Goal: Information Seeking & Learning: Find specific page/section

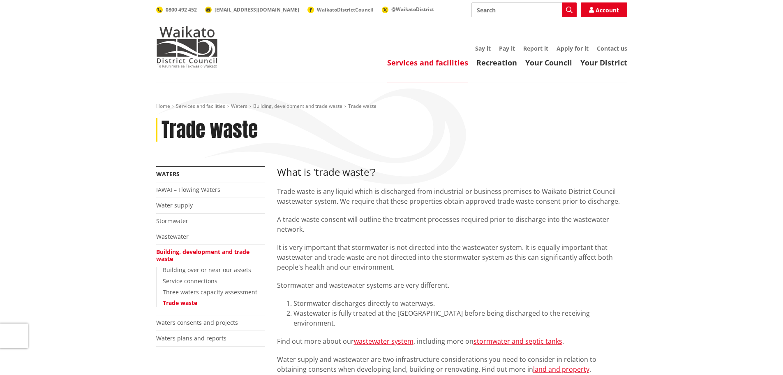
scroll to position [233, 0]
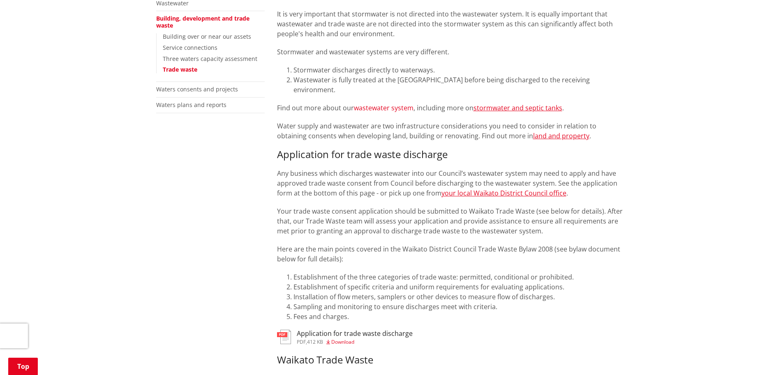
click at [374, 107] on link "wastewater system" at bounding box center [384, 107] width 60 height 9
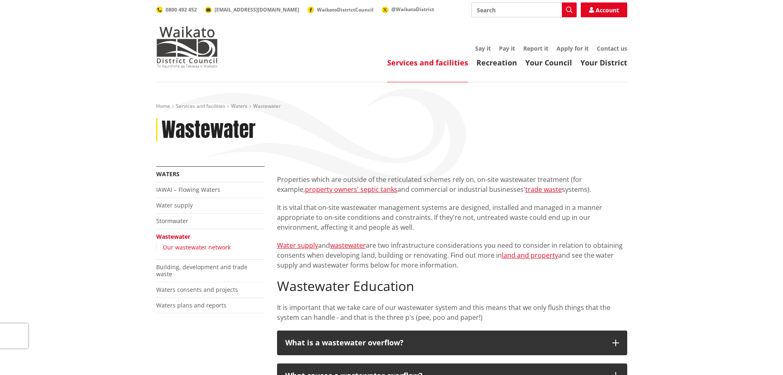
click at [199, 247] on link "Our wastewater network" at bounding box center [197, 247] width 68 height 8
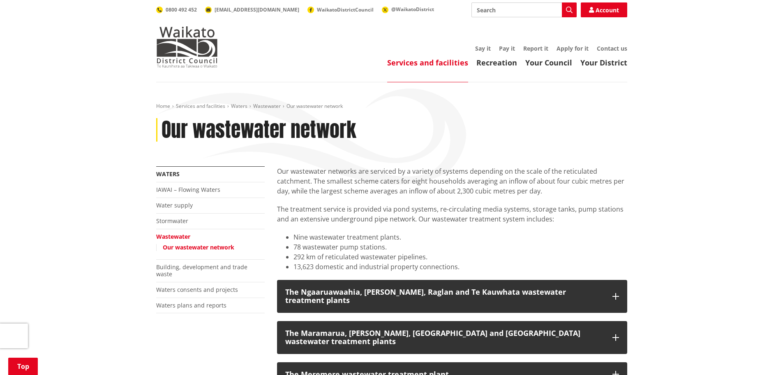
scroll to position [233, 0]
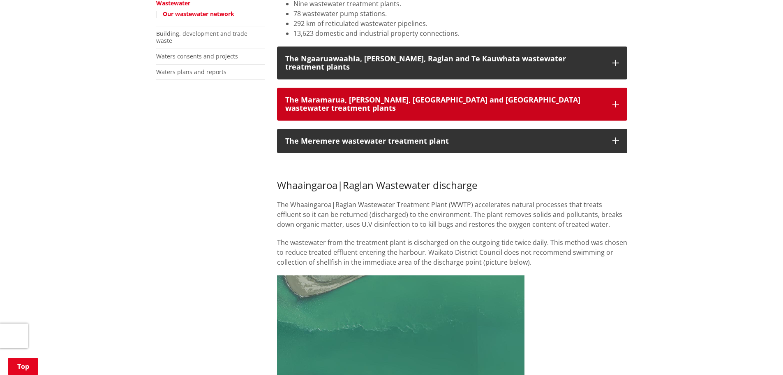
click at [616, 101] on icon "button" at bounding box center [616, 104] width 7 height 7
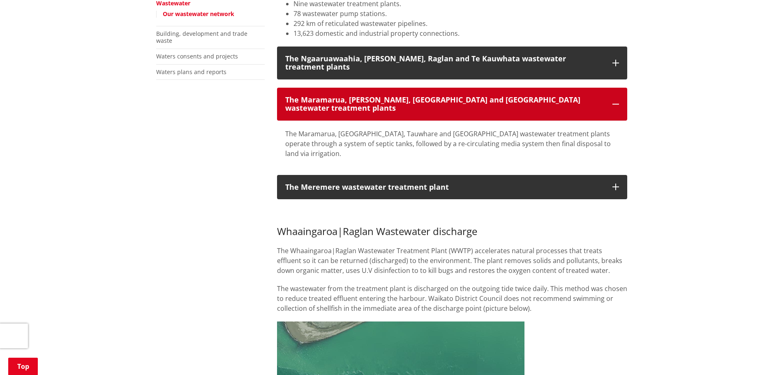
click at [617, 101] on icon "button" at bounding box center [616, 104] width 7 height 7
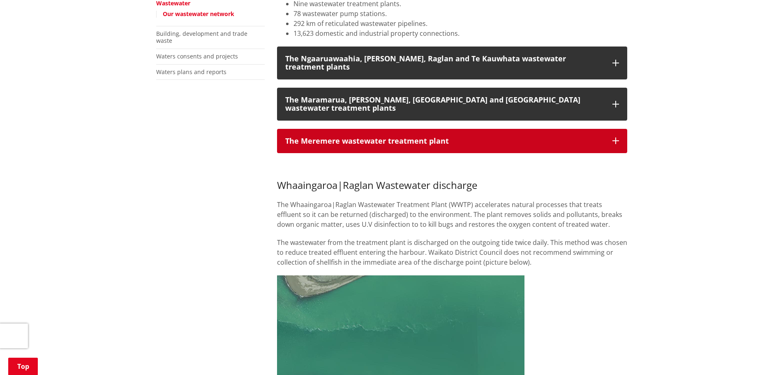
click at [621, 129] on button "The Meremere wastewater treatment plant" at bounding box center [452, 141] width 350 height 25
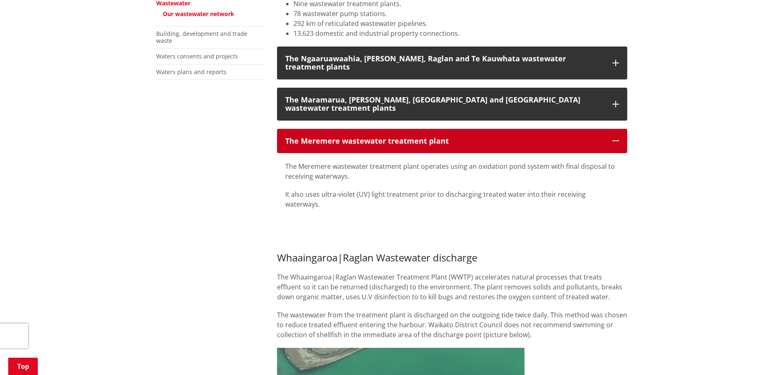
click at [617, 137] on icon "button" at bounding box center [616, 140] width 7 height 7
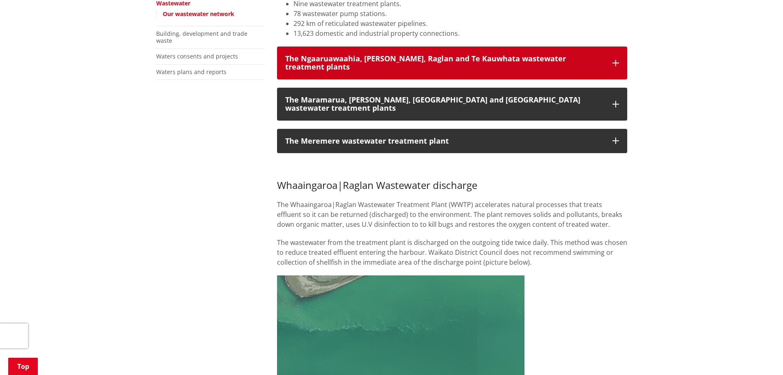
click at [618, 60] on icon "button" at bounding box center [616, 63] width 7 height 7
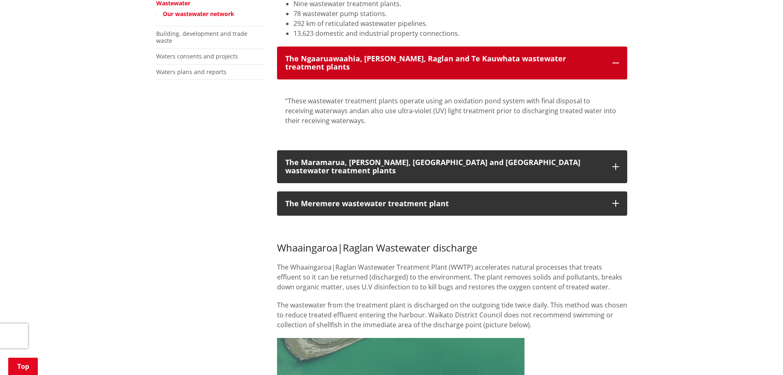
click at [615, 60] on icon "button" at bounding box center [616, 63] width 7 height 7
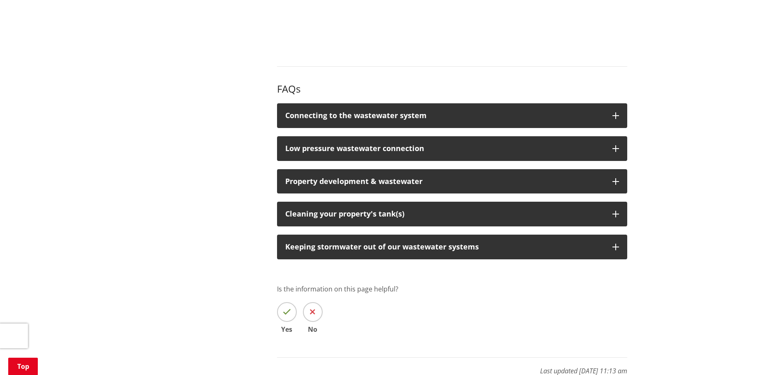
scroll to position [1077, 0]
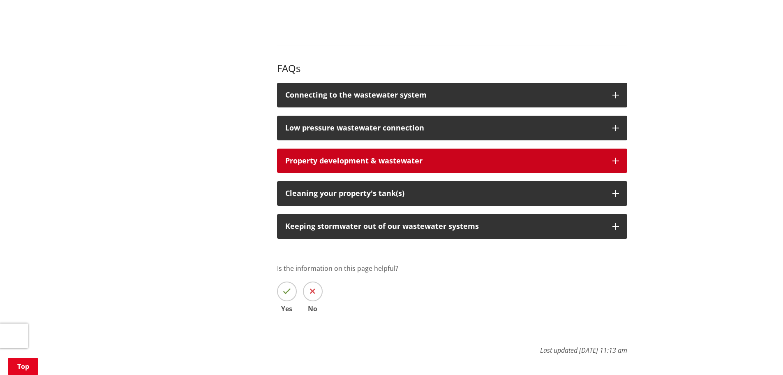
click at [359, 155] on span "Property development & wastewater" at bounding box center [353, 160] width 137 height 10
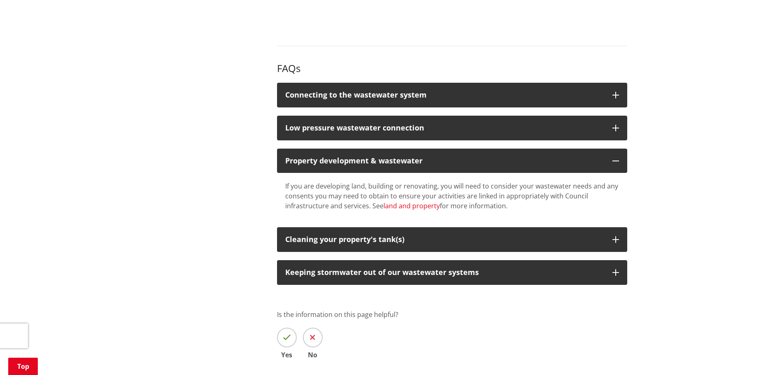
click at [406, 201] on link "land and property" at bounding box center [412, 205] width 56 height 9
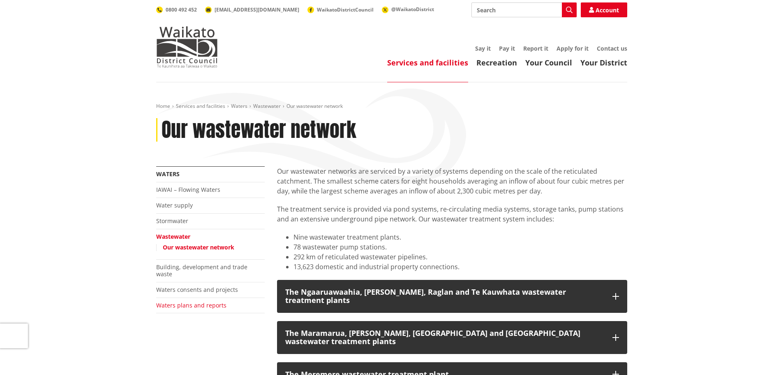
click at [178, 301] on link "Waters plans and reports" at bounding box center [191, 305] width 70 height 8
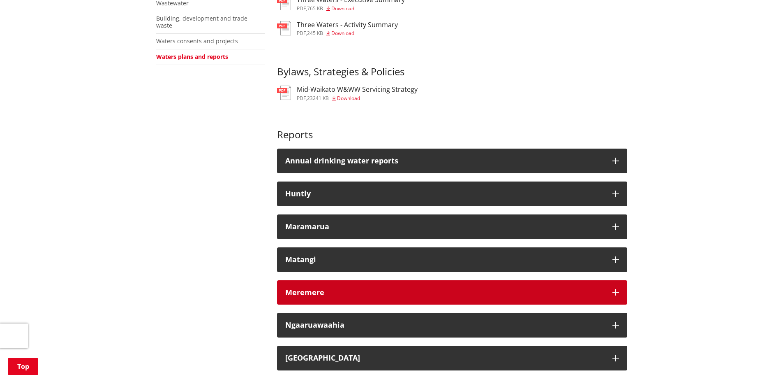
scroll to position [466, 0]
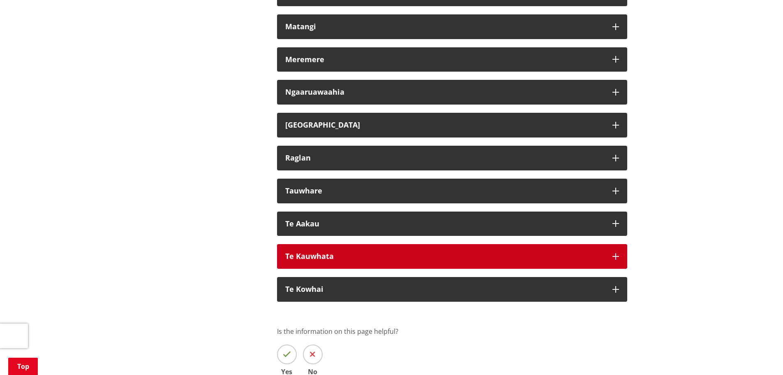
click at [324, 260] on div "Te Kauwhata" at bounding box center [444, 256] width 319 height 8
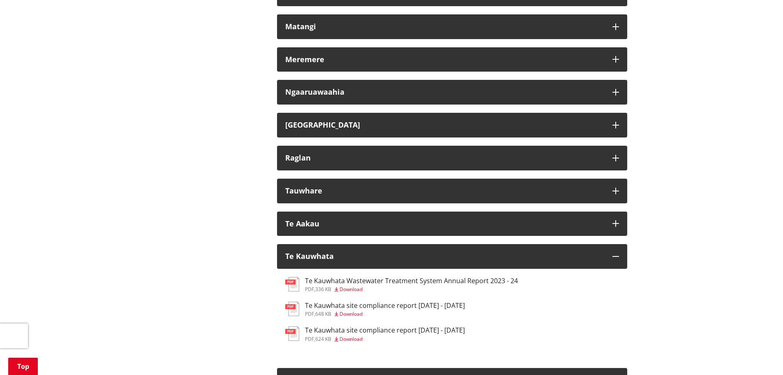
click at [314, 280] on h3 "Te Kauwhata Wastewater Treatment System Annual Report 2023 - 24" at bounding box center [411, 281] width 213 height 8
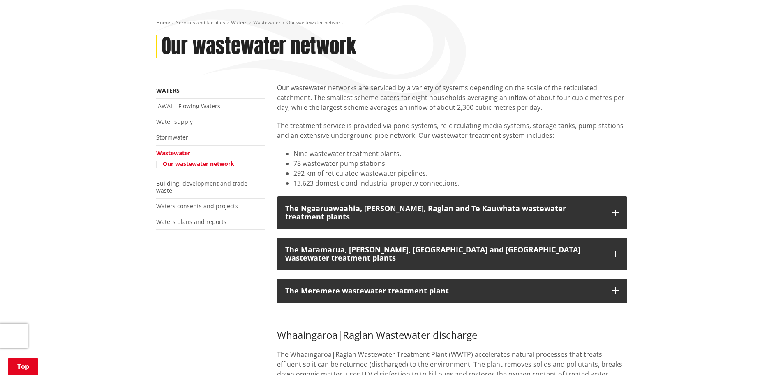
scroll to position [86, 0]
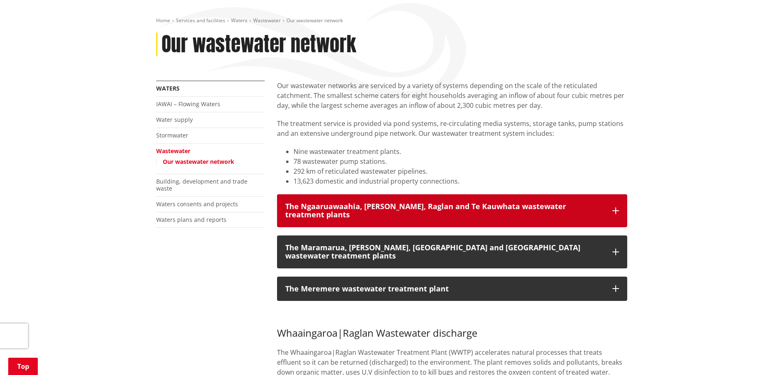
click at [613, 202] on button "The Ngaaruawaahia, [PERSON_NAME], Raglan and Te Kauwhata wastewater treatment p…" at bounding box center [452, 210] width 350 height 33
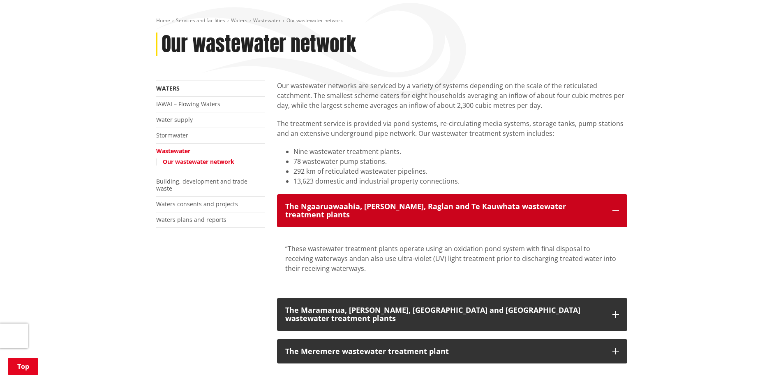
click at [489, 206] on div "The Ngaaruawaahia, Huntly, Raglan and Te Kauwhata wastewater treatment plants" at bounding box center [444, 210] width 319 height 16
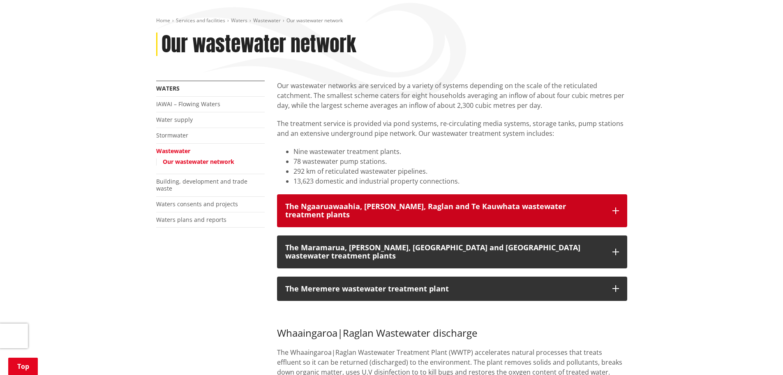
scroll to position [319, 0]
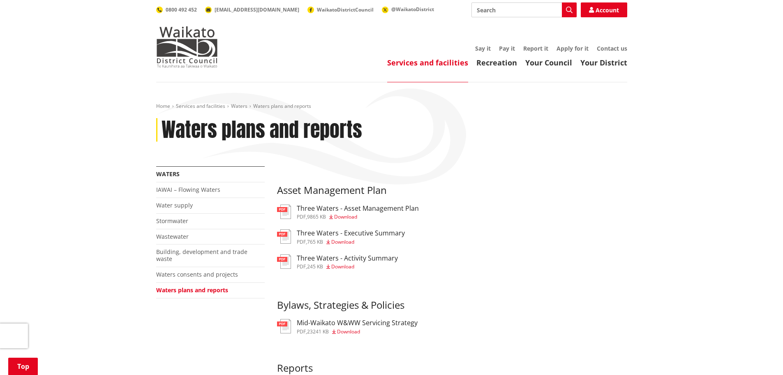
scroll to position [466, 0]
